Goal: Task Accomplishment & Management: Manage account settings

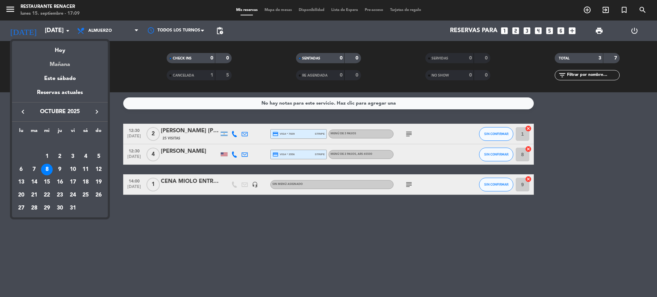
click at [69, 66] on div "Mañana" at bounding box center [60, 62] width 96 height 14
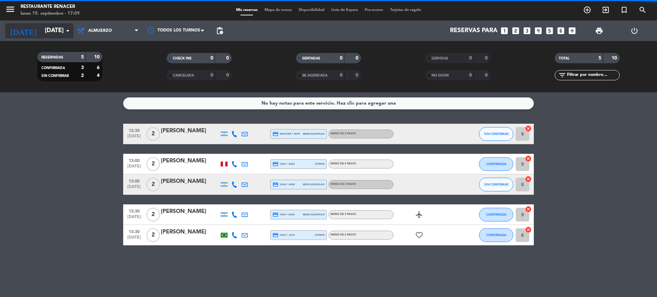
click at [43, 32] on input "[DATE]" at bounding box center [80, 31] width 79 height 14
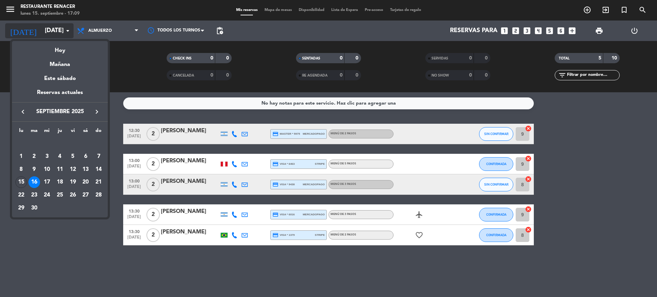
click at [43, 32] on div at bounding box center [328, 148] width 657 height 297
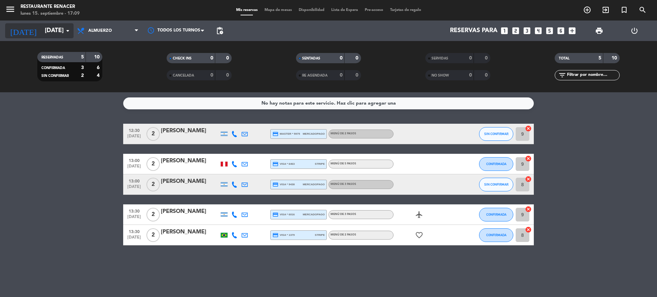
click at [43, 32] on input "[DATE]" at bounding box center [80, 31] width 79 height 14
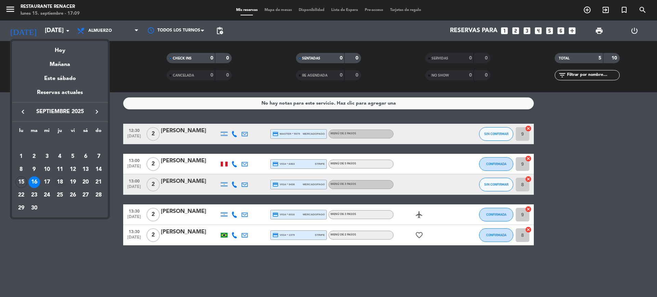
click at [58, 180] on div "18" at bounding box center [60, 183] width 12 height 12
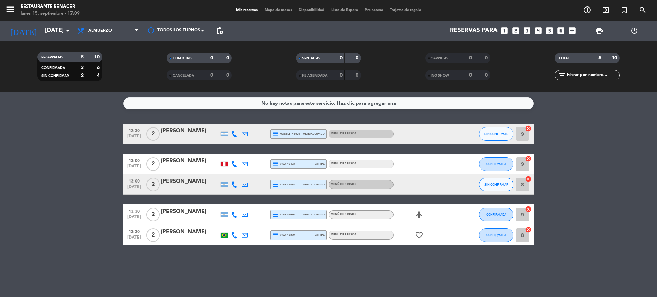
type input "[DEMOGRAPHIC_DATA][DATE]"
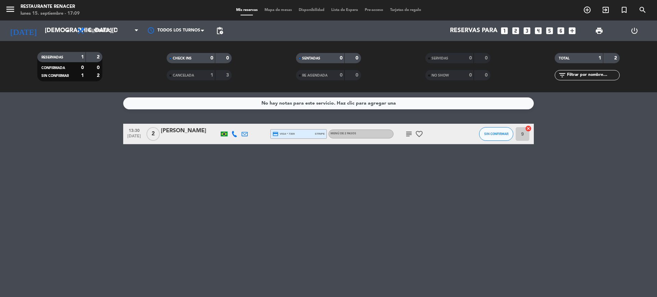
click at [233, 108] on div "No hay notas para este servicio. Haz clic para agregar una" at bounding box center [328, 104] width 411 height 12
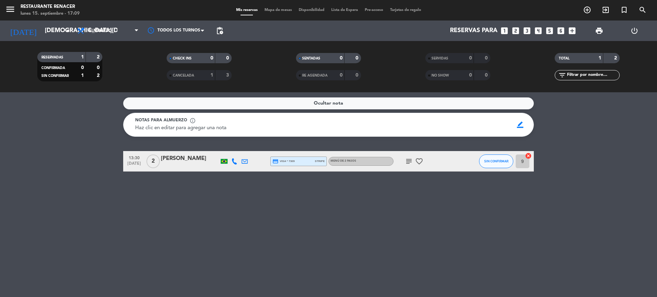
drag, startPoint x: 521, startPoint y: 124, endPoint x: 485, endPoint y: 128, distance: 36.2
click at [520, 124] on span "border_color" at bounding box center [520, 124] width 13 height 13
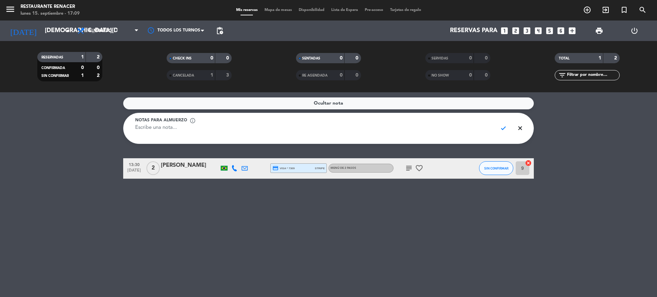
click at [449, 130] on textarea at bounding box center [313, 131] width 357 height 15
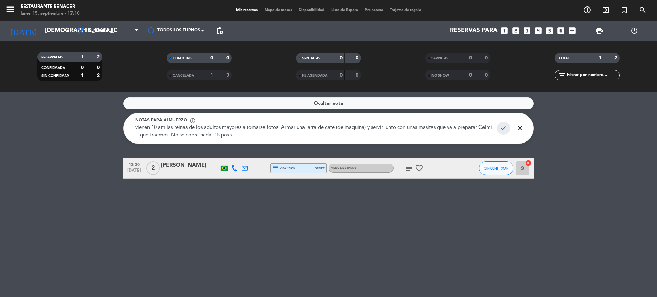
type textarea "vienen 10 am las reinas de los adultos mayores a tomarse fotos. Armar una jarra…"
click at [503, 128] on span "check" at bounding box center [503, 128] width 13 height 13
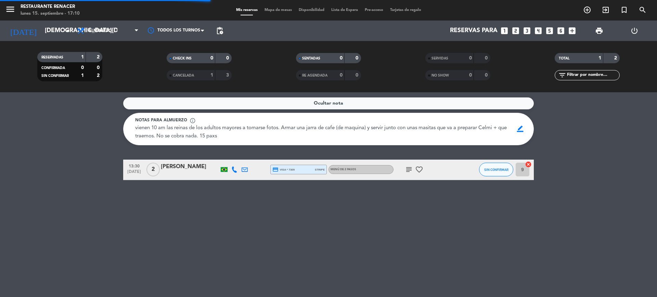
click at [601, 151] on div "Ocultar nota Notas para almuerzo info_outline vienen 10 am las reinas de los ad…" at bounding box center [328, 194] width 657 height 205
